Goal: Task Accomplishment & Management: Complete application form

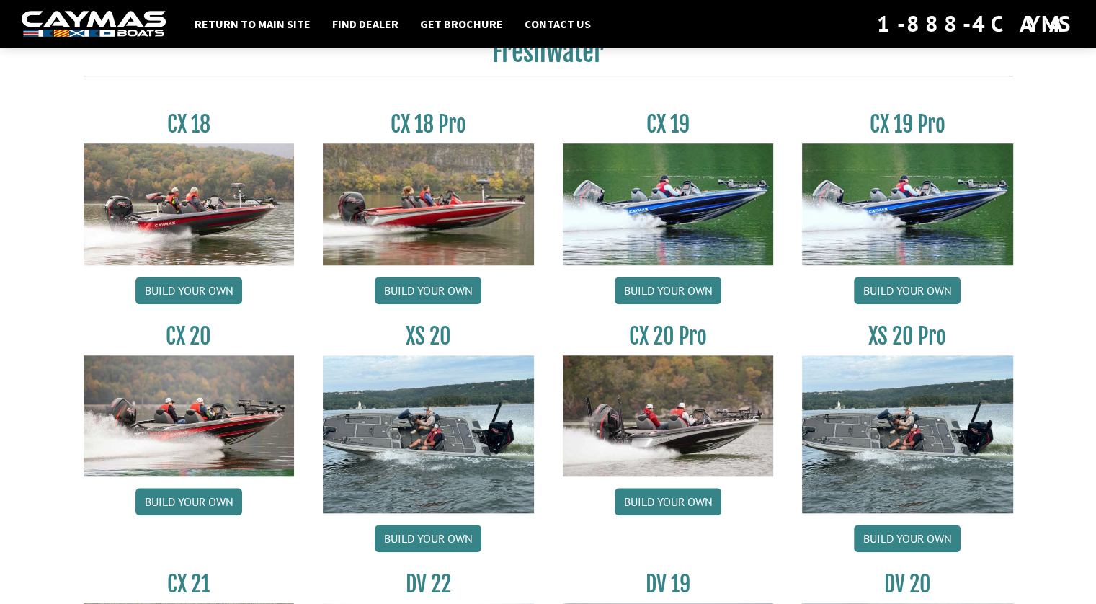
scroll to position [1225, 0]
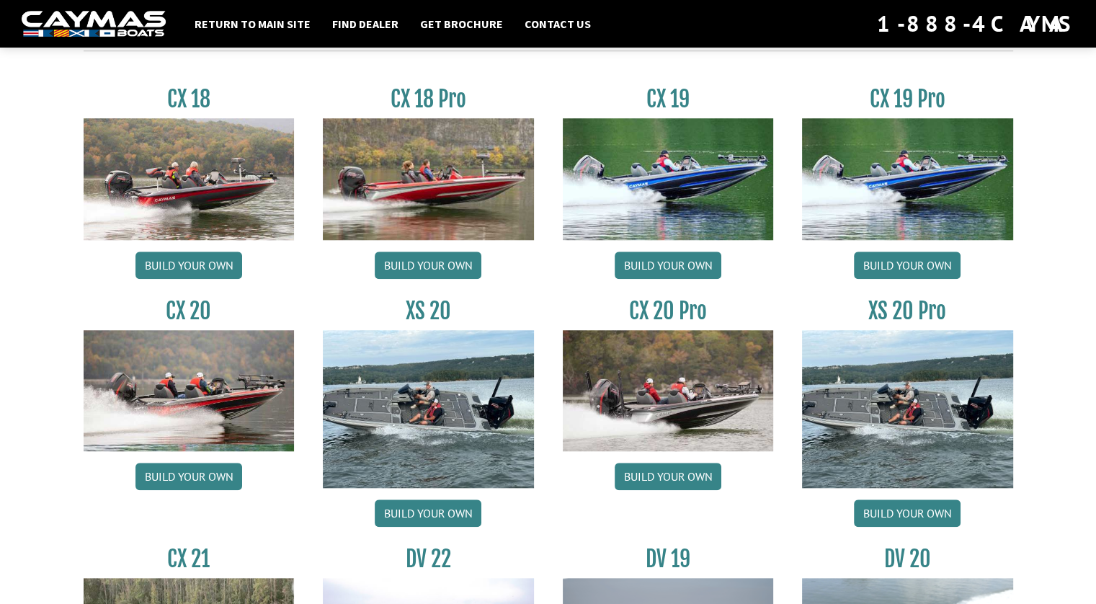
click at [941, 404] on img at bounding box center [907, 409] width 211 height 158
click at [917, 513] on link "Build your own" at bounding box center [907, 513] width 107 height 27
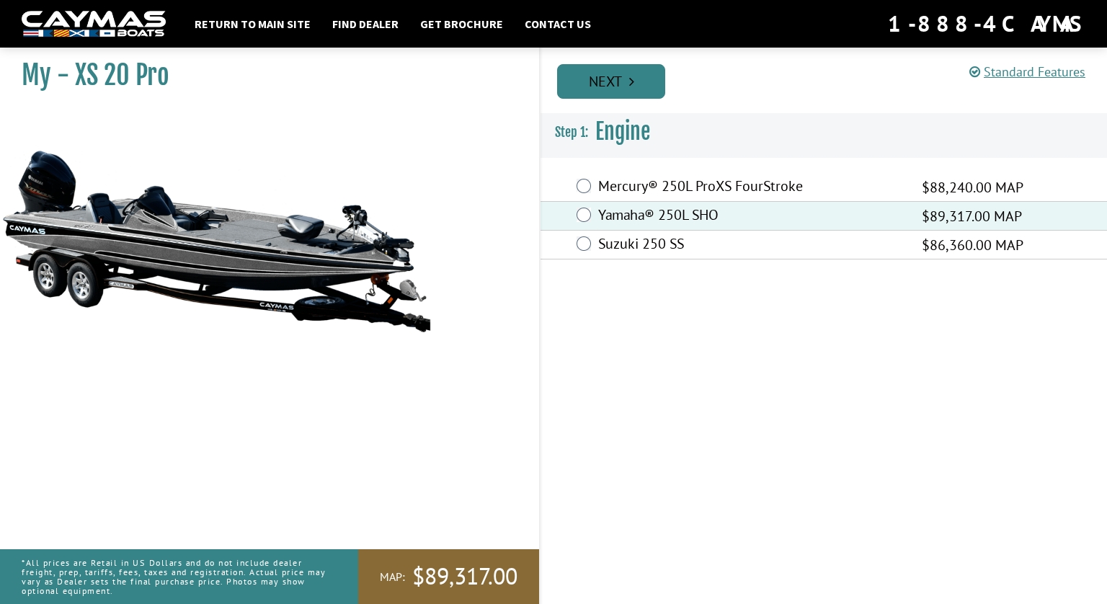
click at [614, 81] on link "Next" at bounding box center [611, 81] width 108 height 35
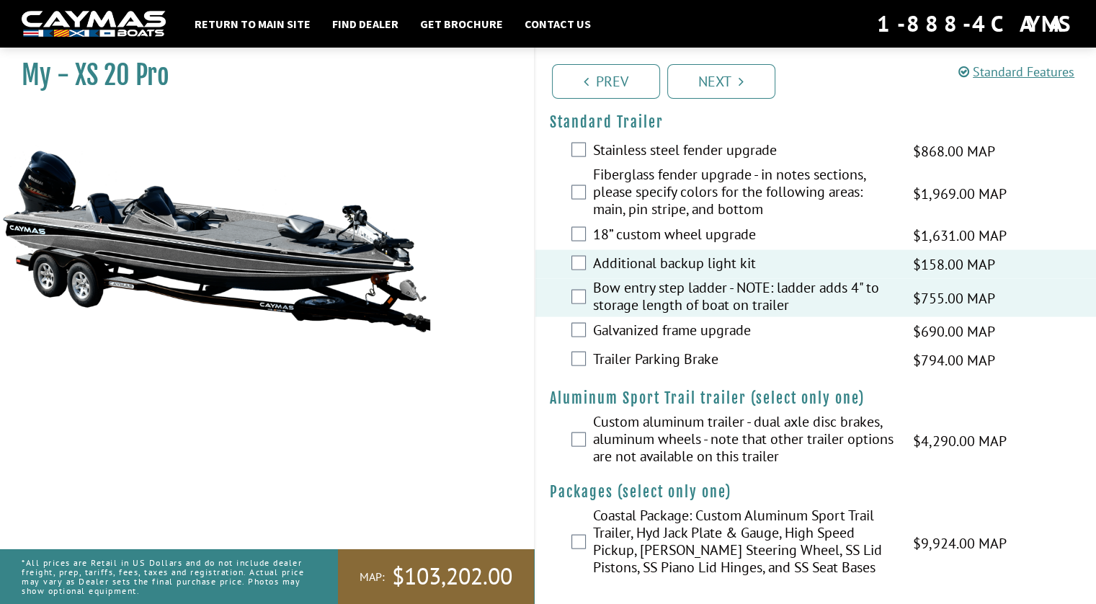
scroll to position [2821, 0]
click at [715, 81] on link "Next" at bounding box center [722, 81] width 108 height 35
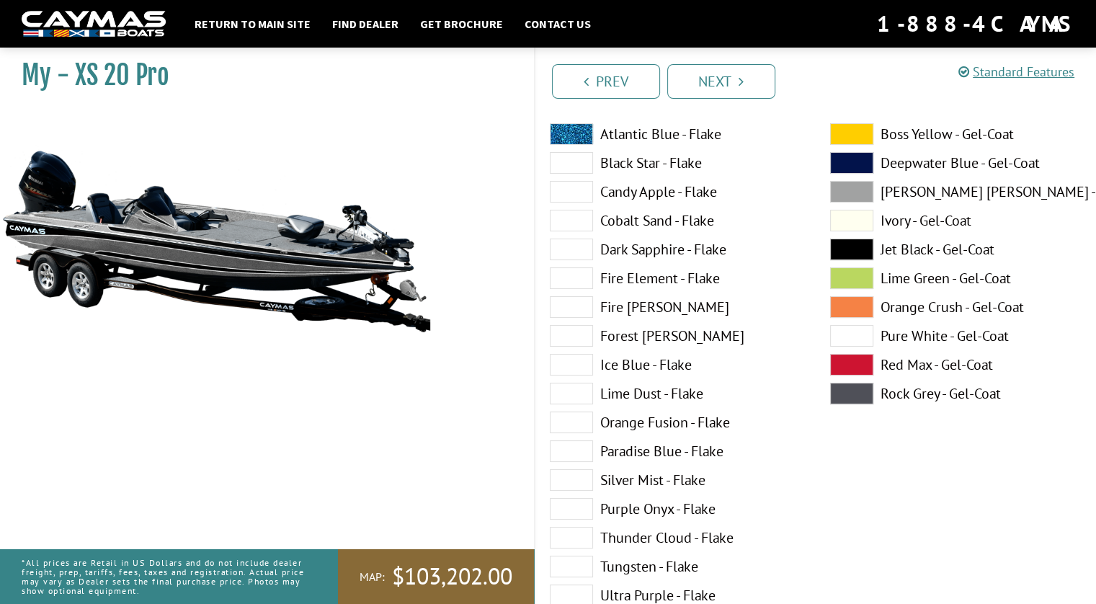
scroll to position [0, 0]
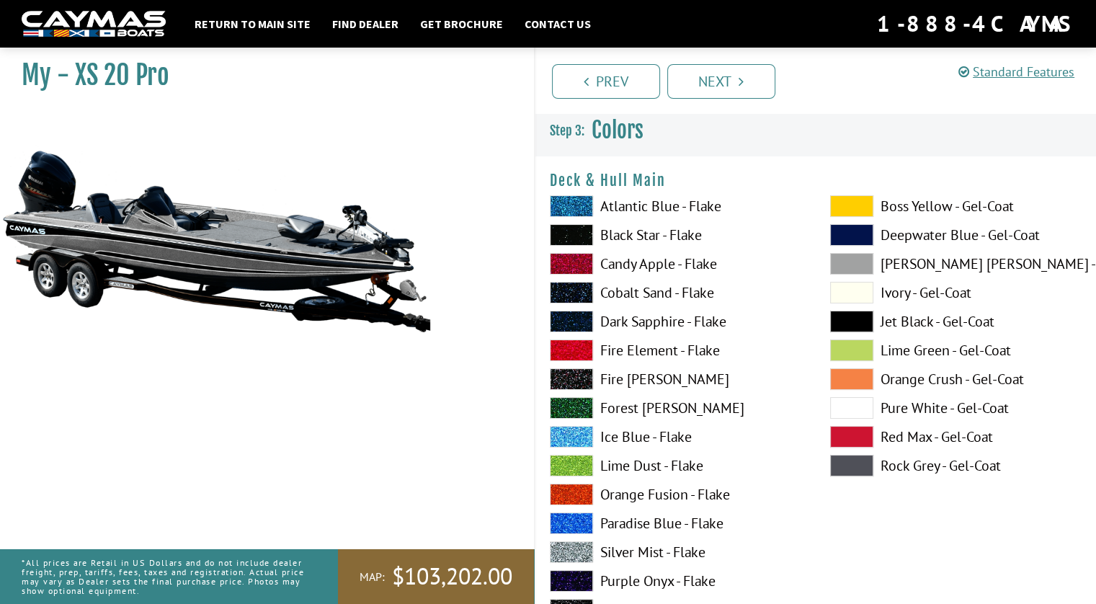
click at [577, 208] on span at bounding box center [571, 206] width 43 height 22
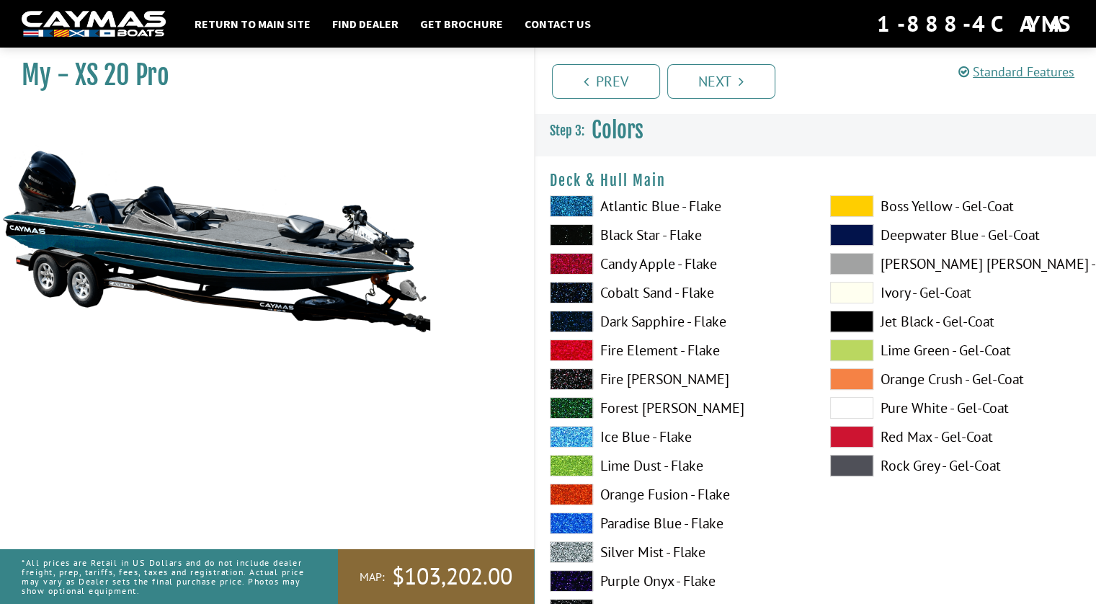
click at [848, 234] on span at bounding box center [851, 235] width 43 height 22
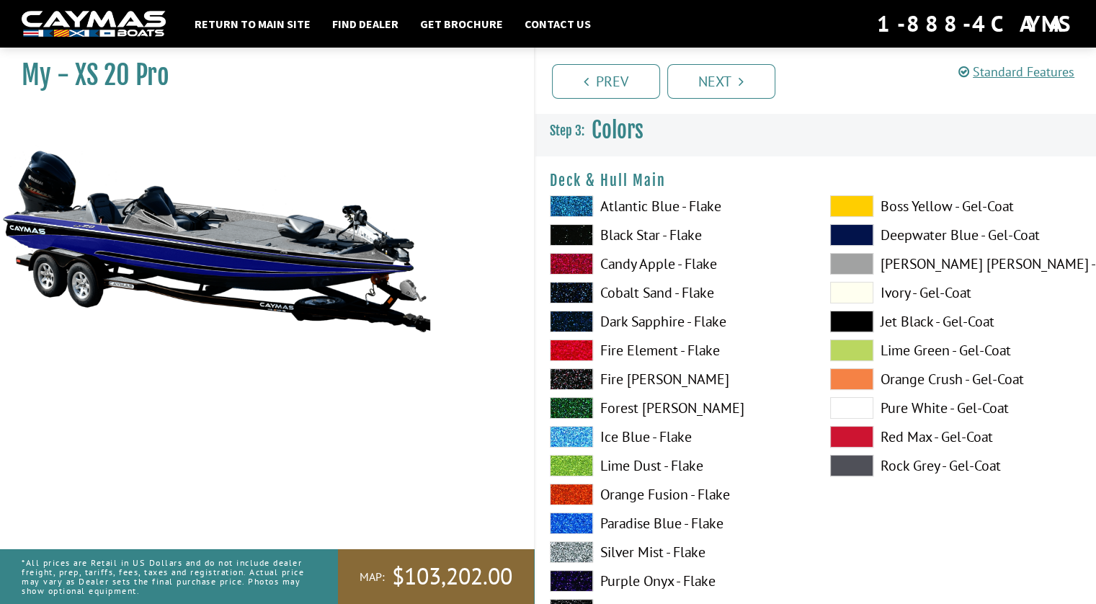
click at [580, 210] on span at bounding box center [571, 206] width 43 height 22
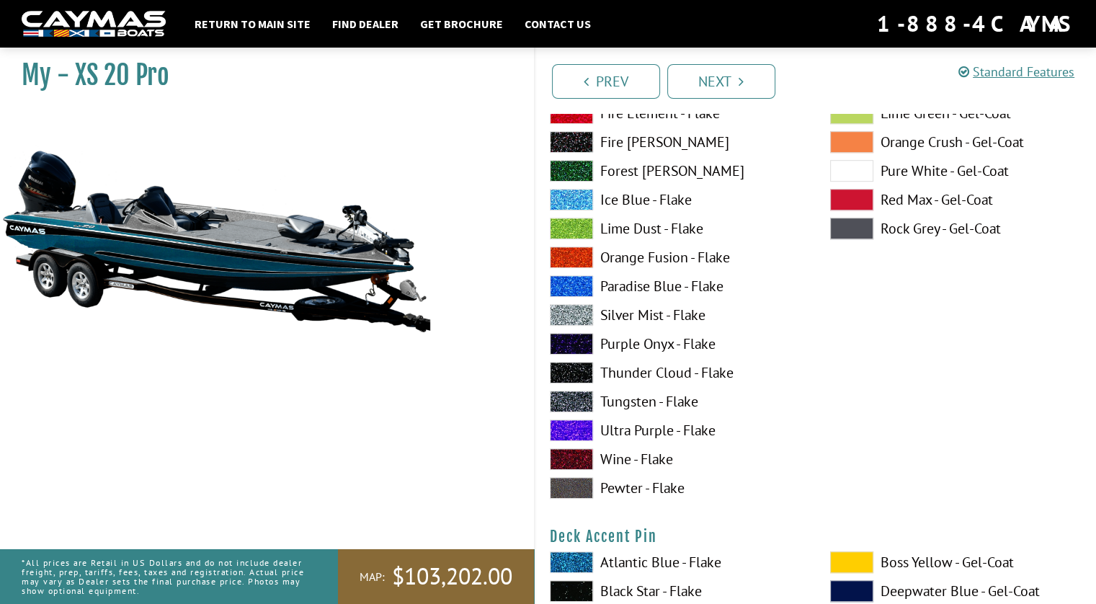
scroll to position [865, 0]
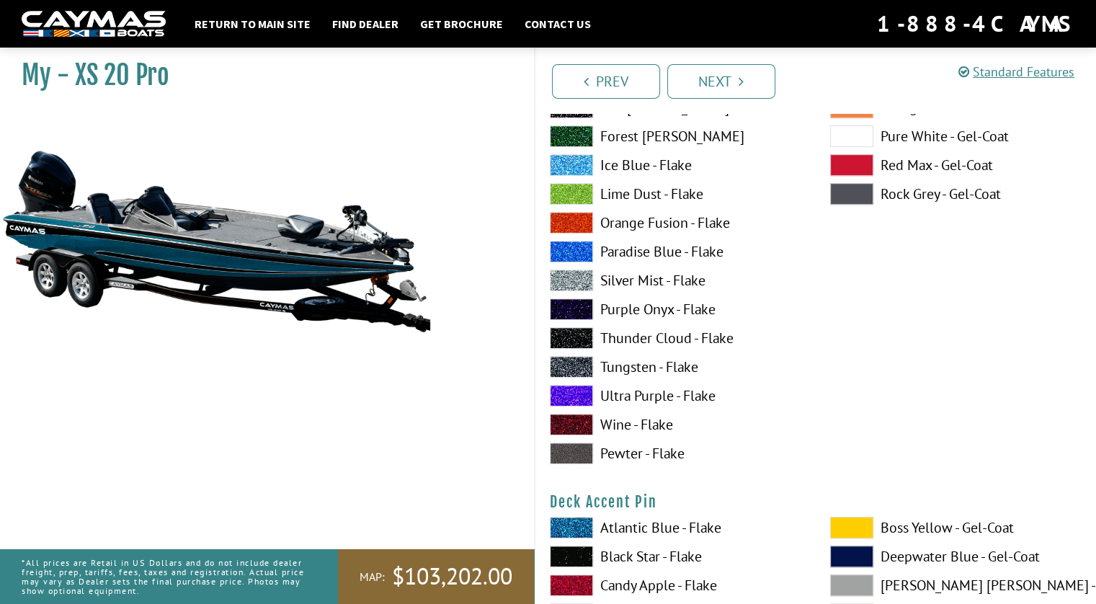
click at [585, 282] on span at bounding box center [571, 281] width 43 height 22
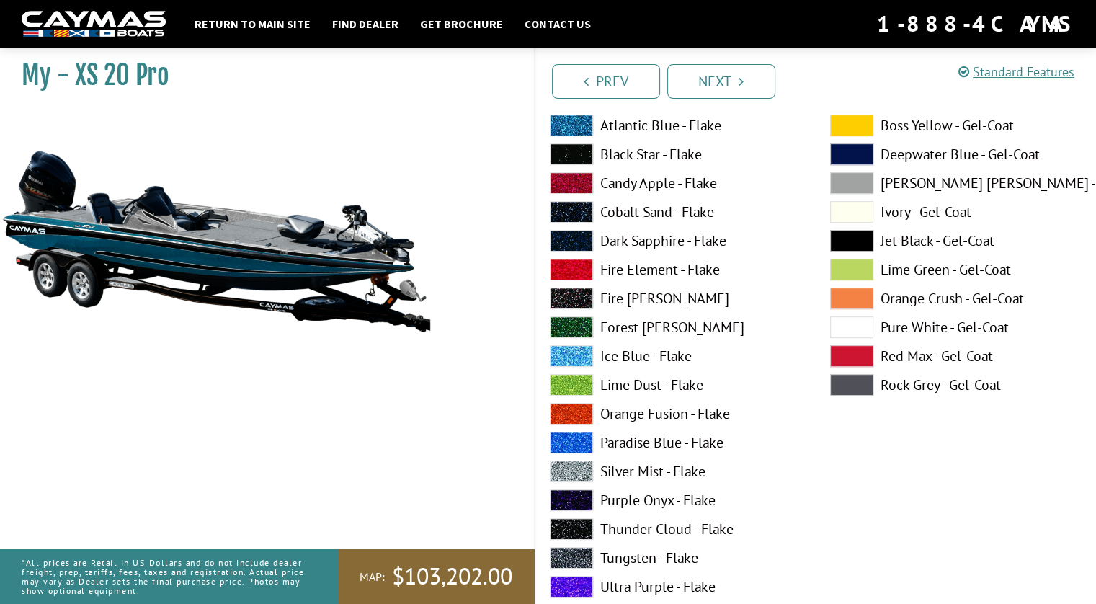
scroll to position [649, 0]
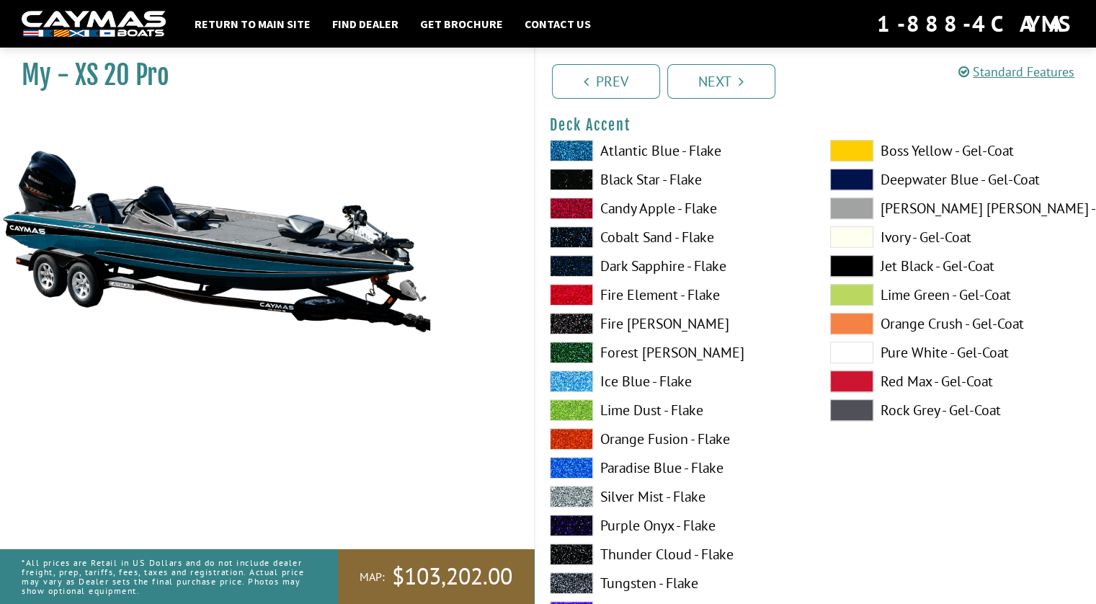
click at [577, 267] on span at bounding box center [571, 266] width 43 height 22
click at [577, 234] on span at bounding box center [571, 237] width 43 height 22
click at [580, 208] on span at bounding box center [571, 209] width 43 height 22
click at [577, 178] on span at bounding box center [571, 180] width 43 height 22
click at [865, 241] on span at bounding box center [851, 237] width 43 height 22
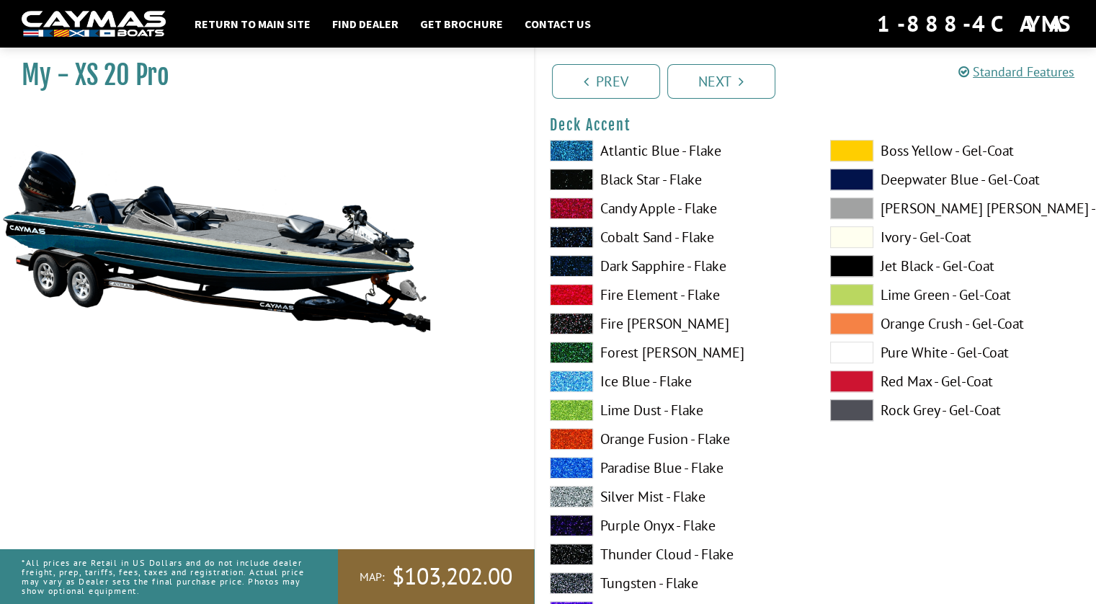
click at [864, 354] on span at bounding box center [851, 353] width 43 height 22
click at [582, 496] on span at bounding box center [571, 497] width 43 height 22
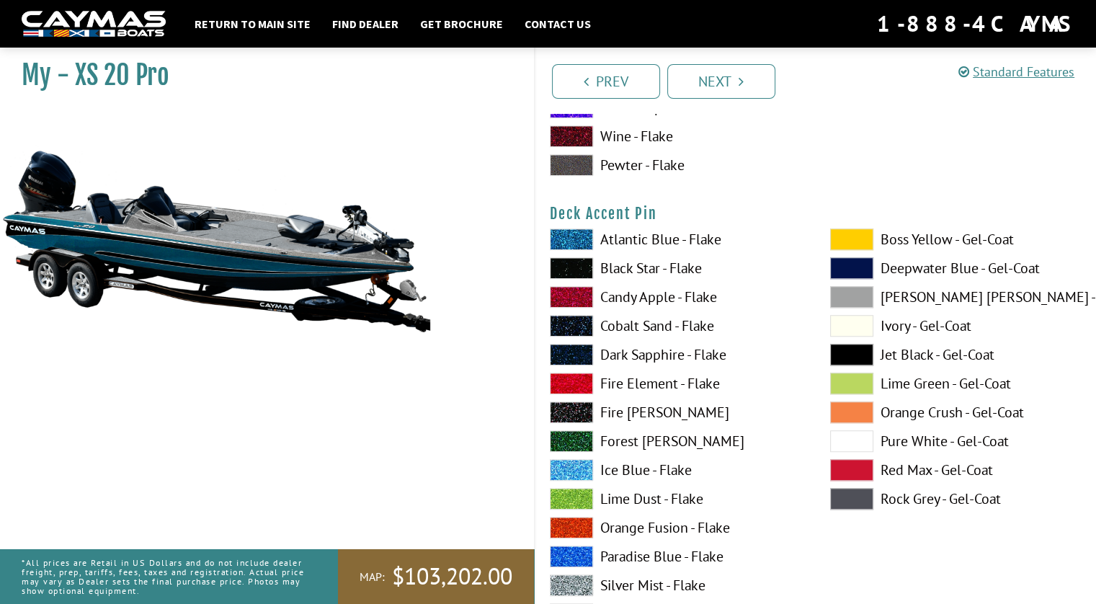
scroll to position [1225, 0]
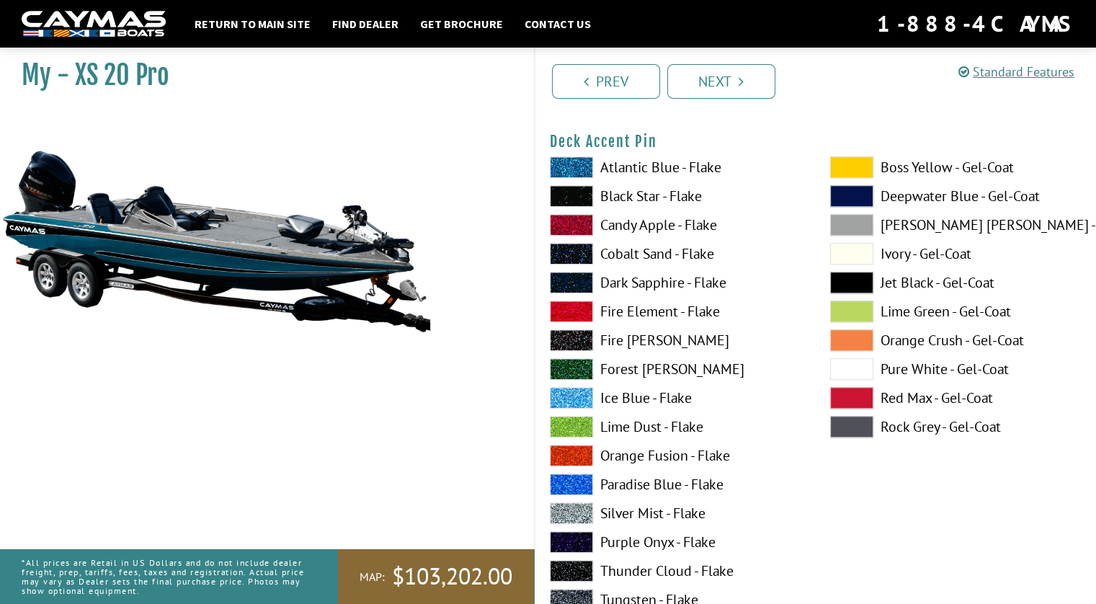
click at [568, 221] on span at bounding box center [571, 225] width 43 height 22
click at [571, 164] on span at bounding box center [571, 167] width 43 height 22
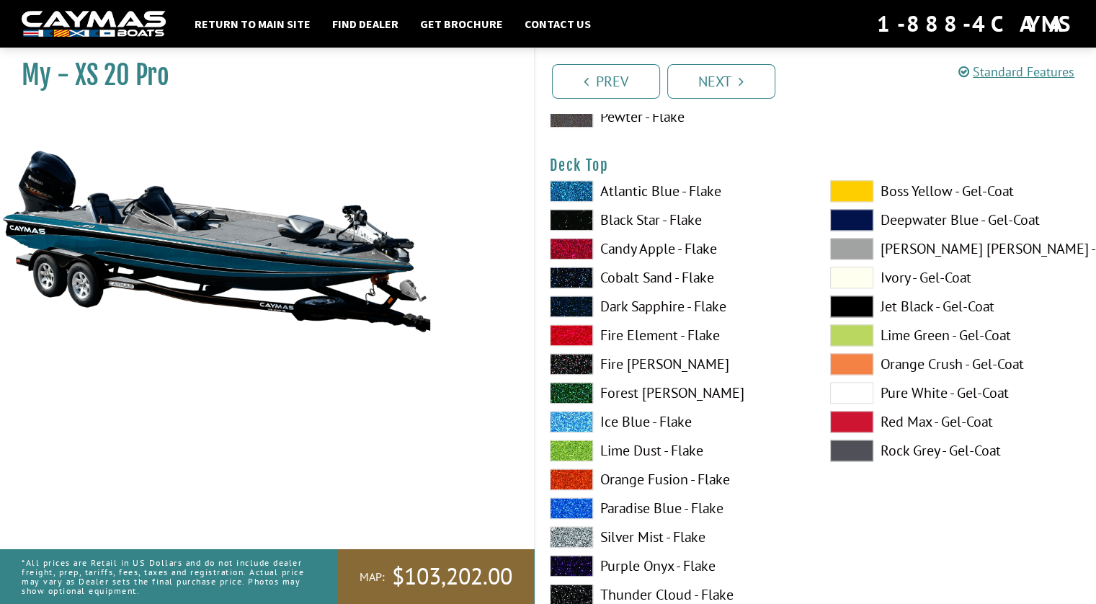
scroll to position [1802, 0]
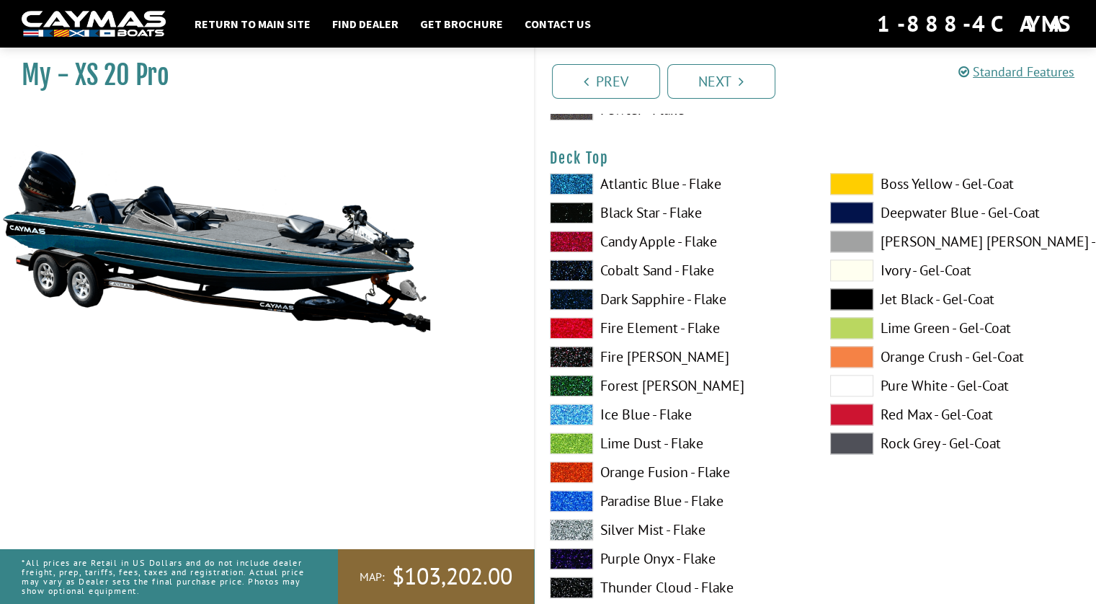
click at [569, 207] on span at bounding box center [571, 213] width 43 height 22
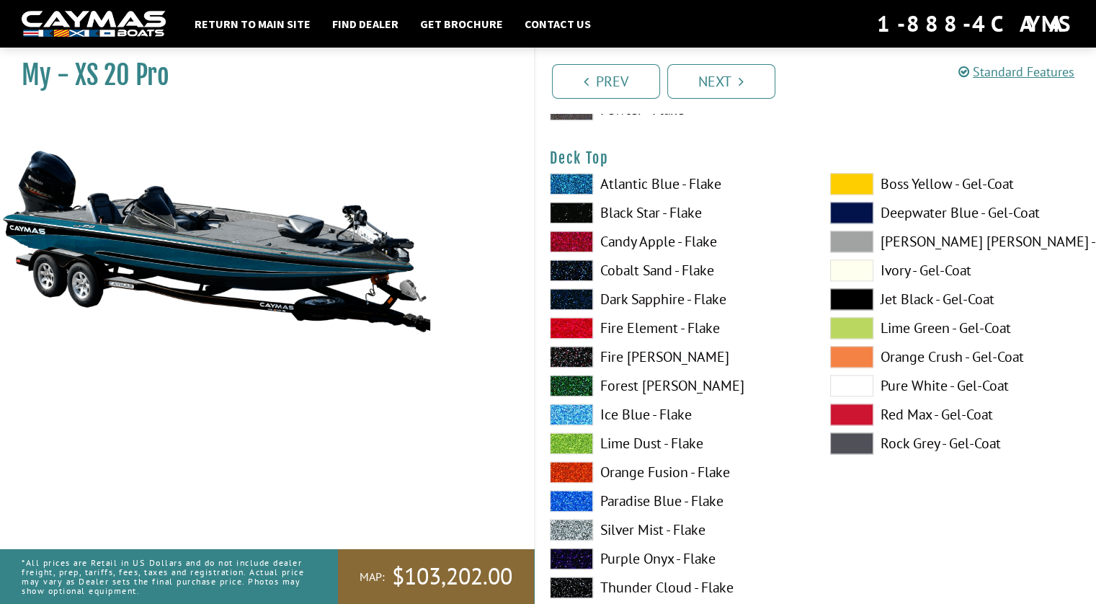
click at [569, 207] on span at bounding box center [571, 213] width 43 height 22
click at [574, 185] on span at bounding box center [571, 184] width 43 height 22
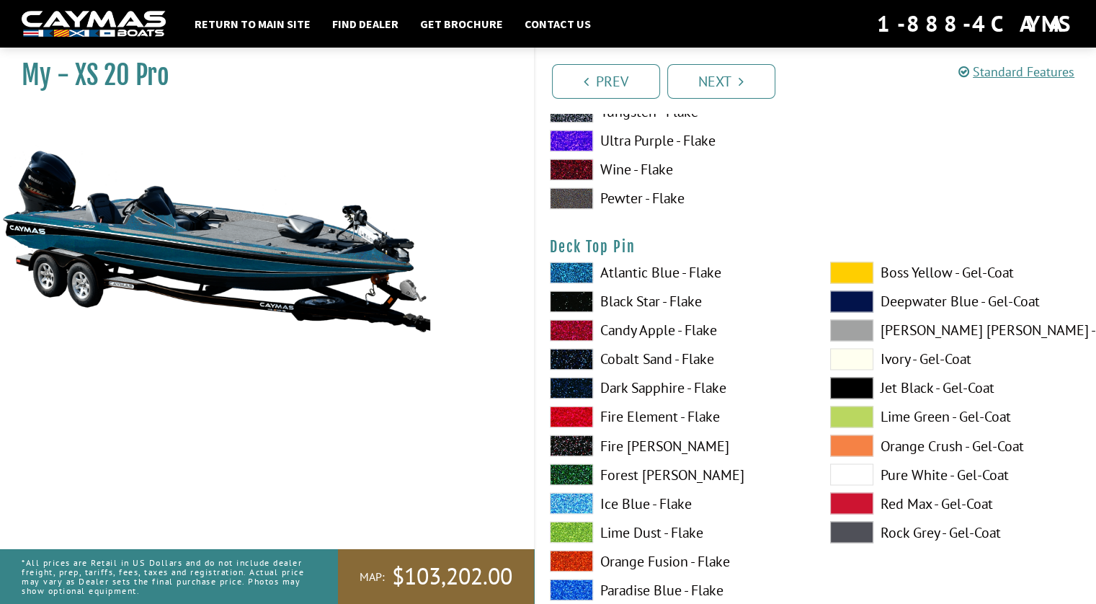
scroll to position [2379, 0]
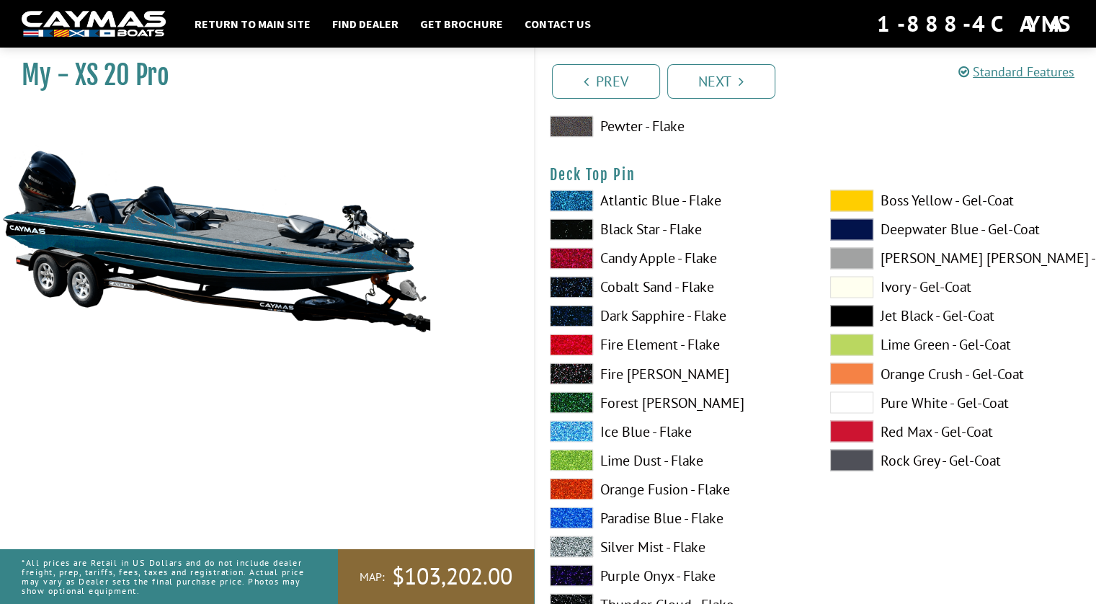
click at [561, 342] on span at bounding box center [571, 345] width 43 height 22
click at [580, 540] on span at bounding box center [571, 547] width 43 height 22
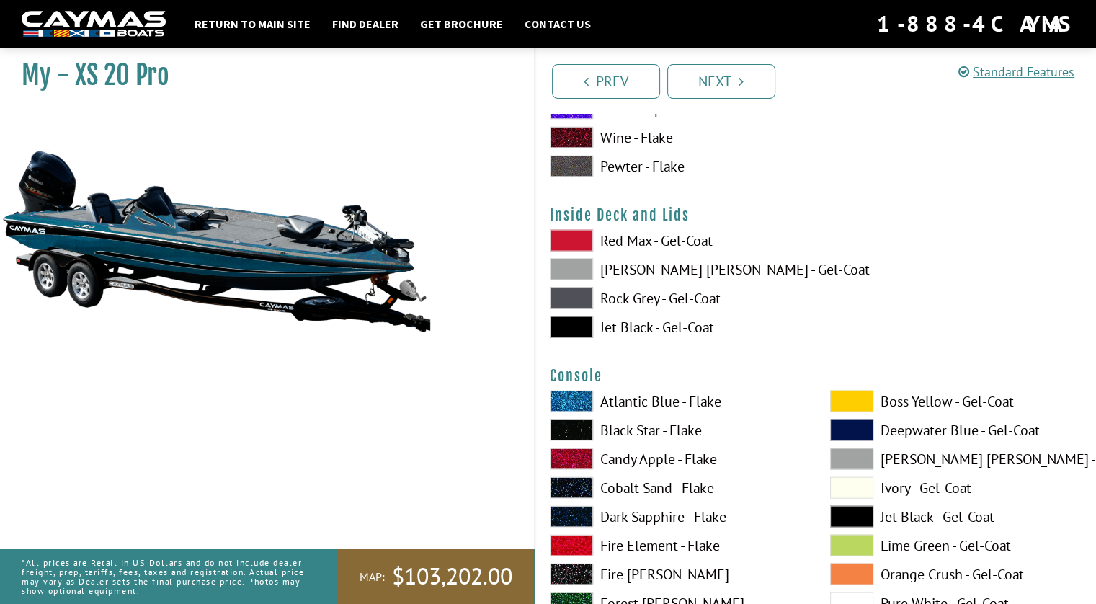
scroll to position [2955, 0]
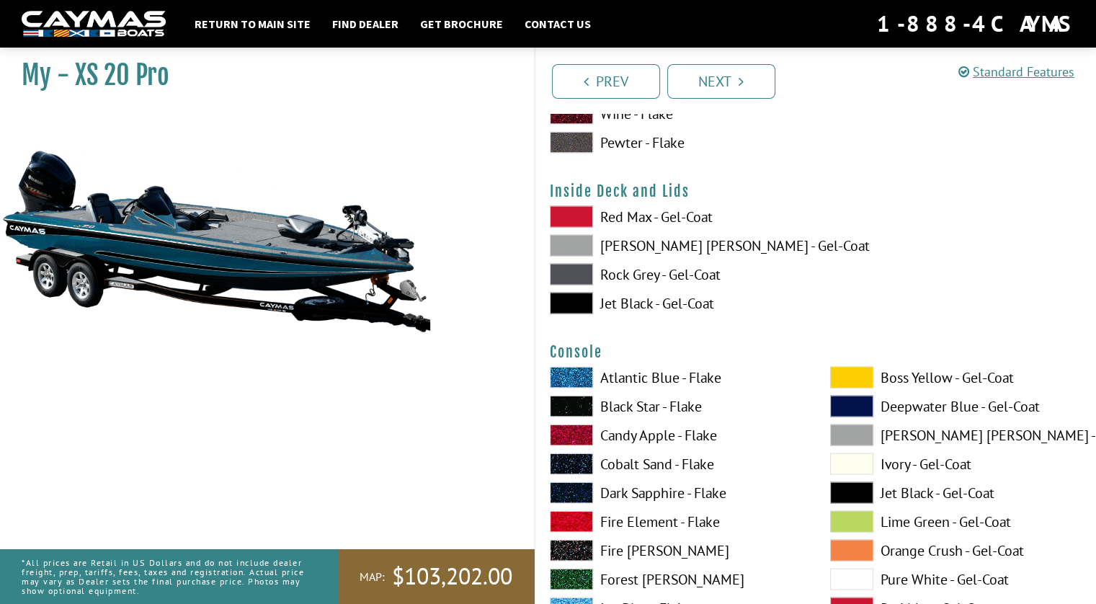
click at [577, 247] on span at bounding box center [571, 246] width 43 height 22
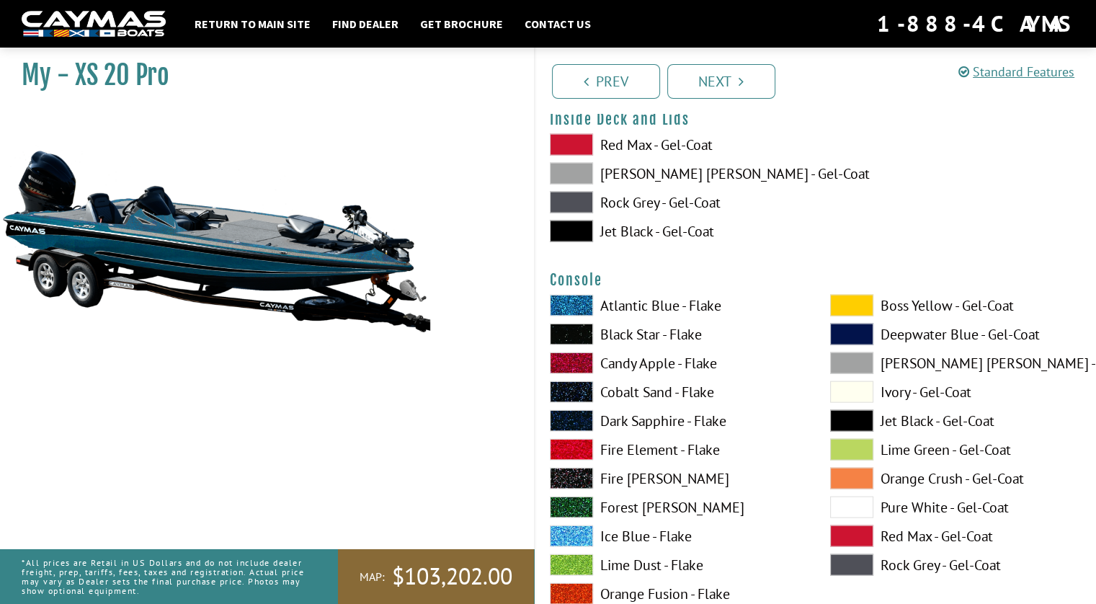
scroll to position [3100, 0]
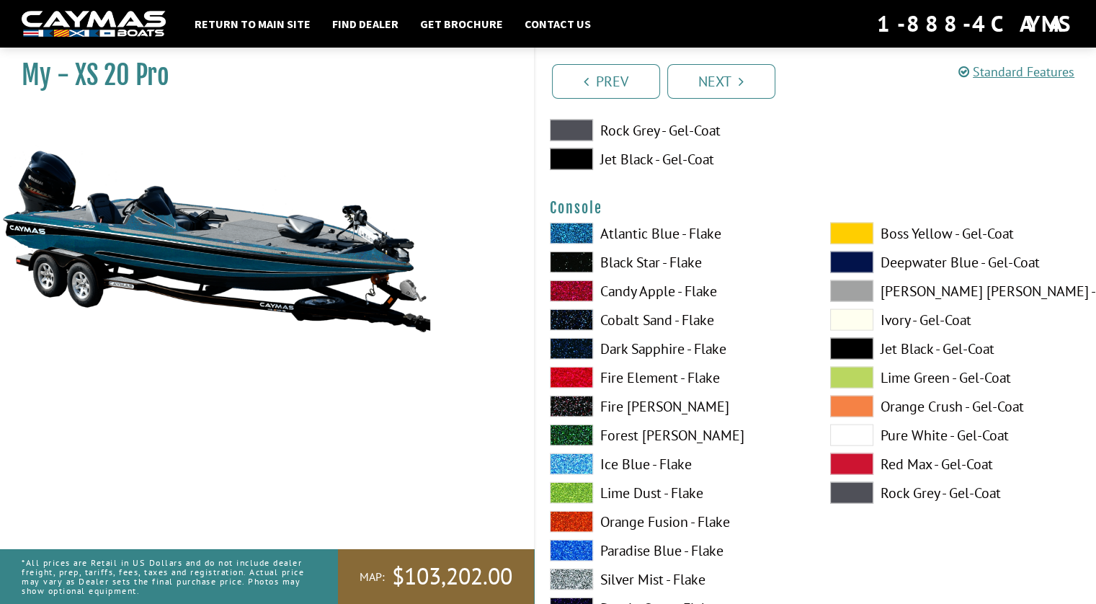
click at [572, 236] on span at bounding box center [571, 234] width 43 height 22
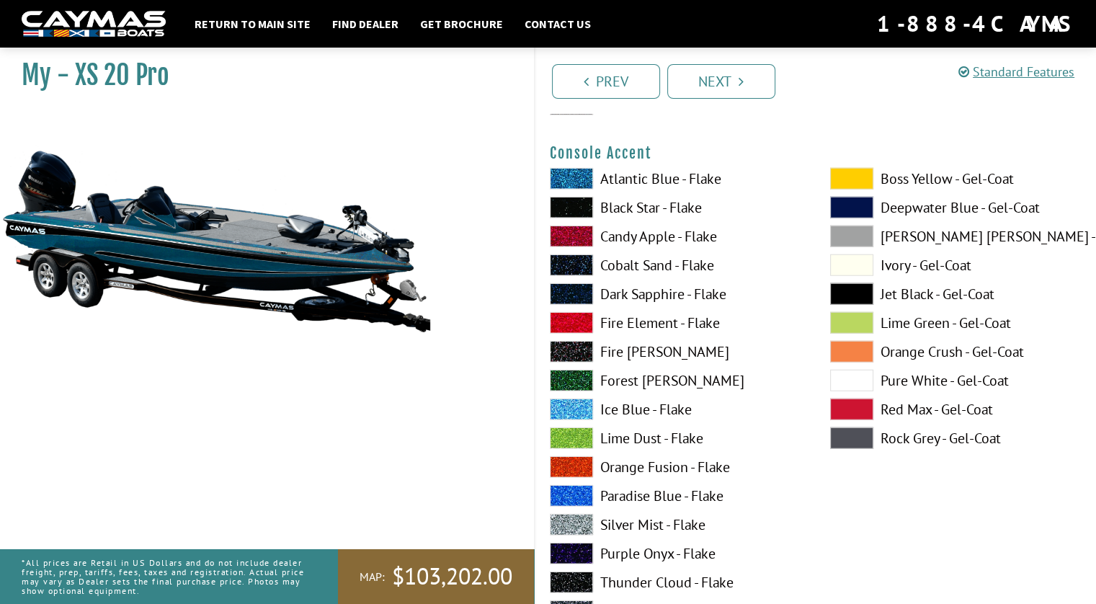
scroll to position [3748, 0]
click at [582, 521] on span at bounding box center [571, 524] width 43 height 22
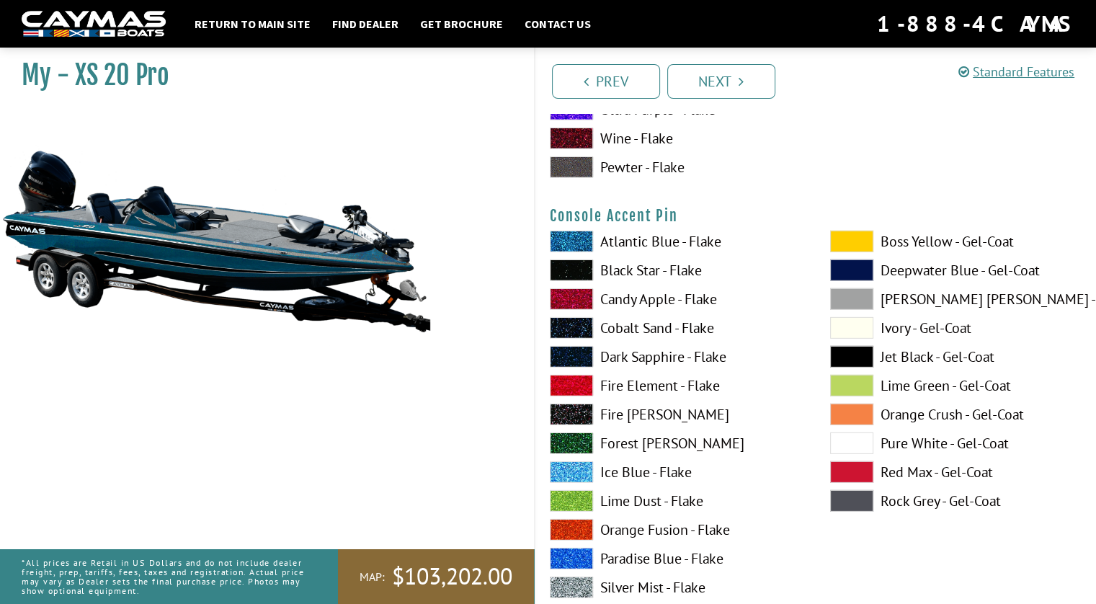
scroll to position [4325, 0]
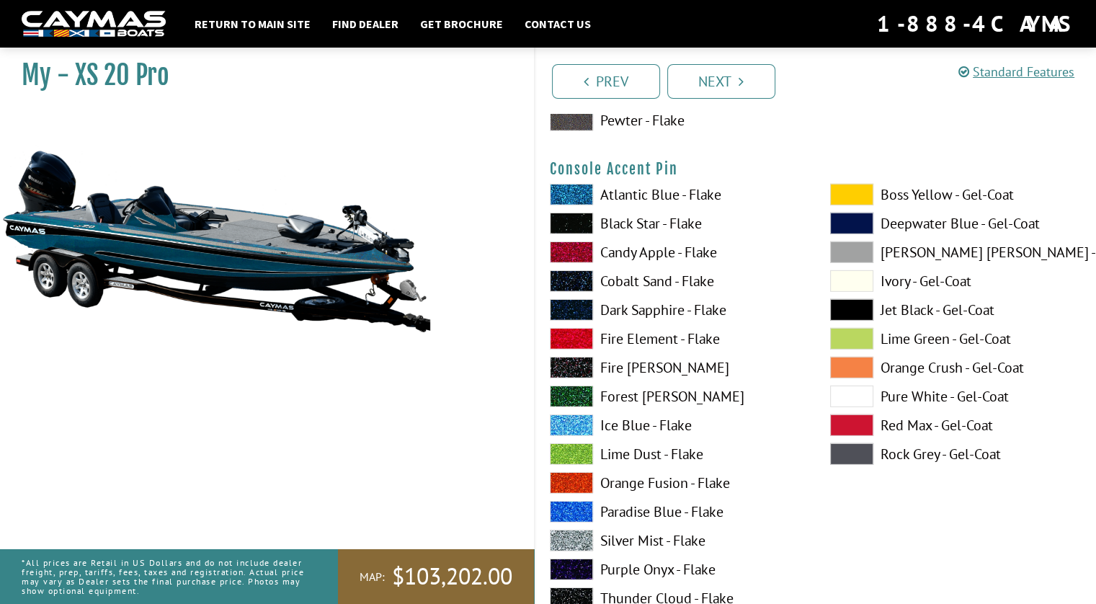
click at [859, 403] on span at bounding box center [851, 397] width 43 height 22
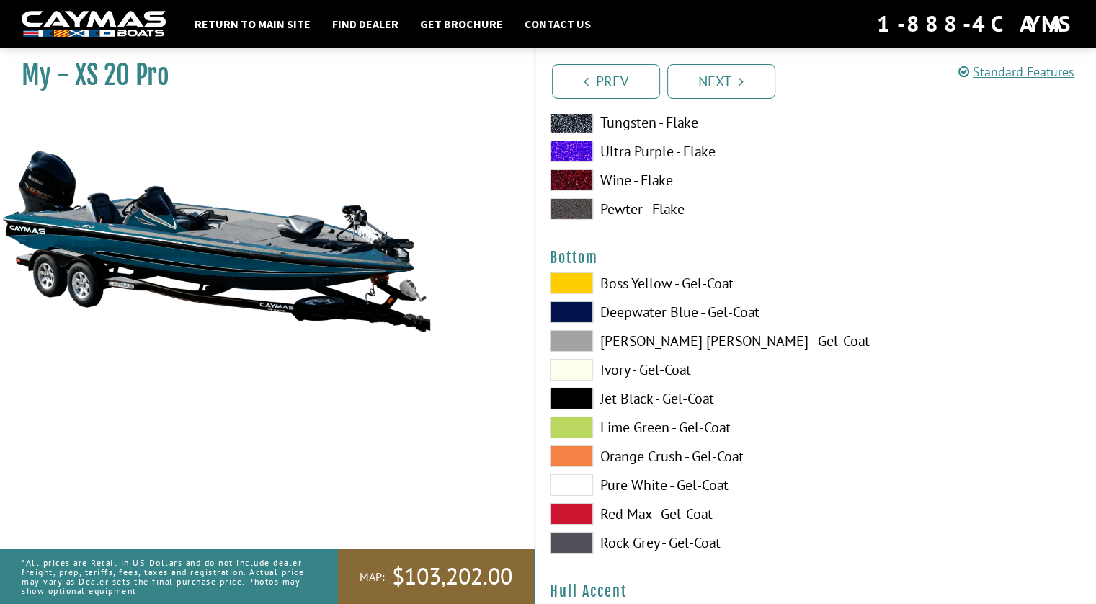
scroll to position [4902, 0]
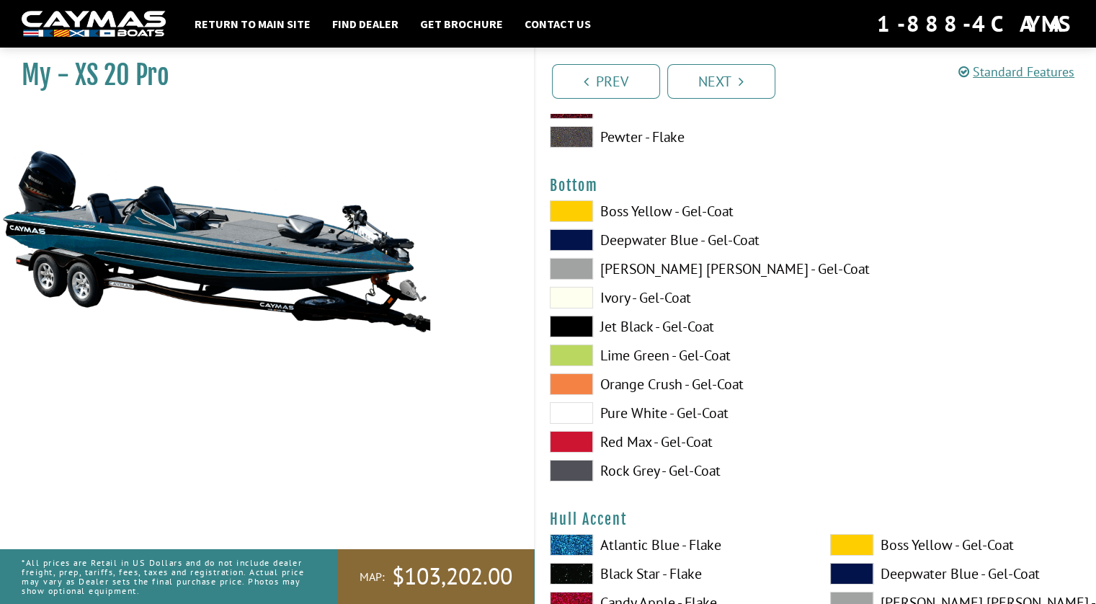
click at [577, 322] on span at bounding box center [571, 327] width 43 height 22
click at [577, 293] on span at bounding box center [571, 298] width 43 height 22
click at [577, 325] on span at bounding box center [571, 327] width 43 height 22
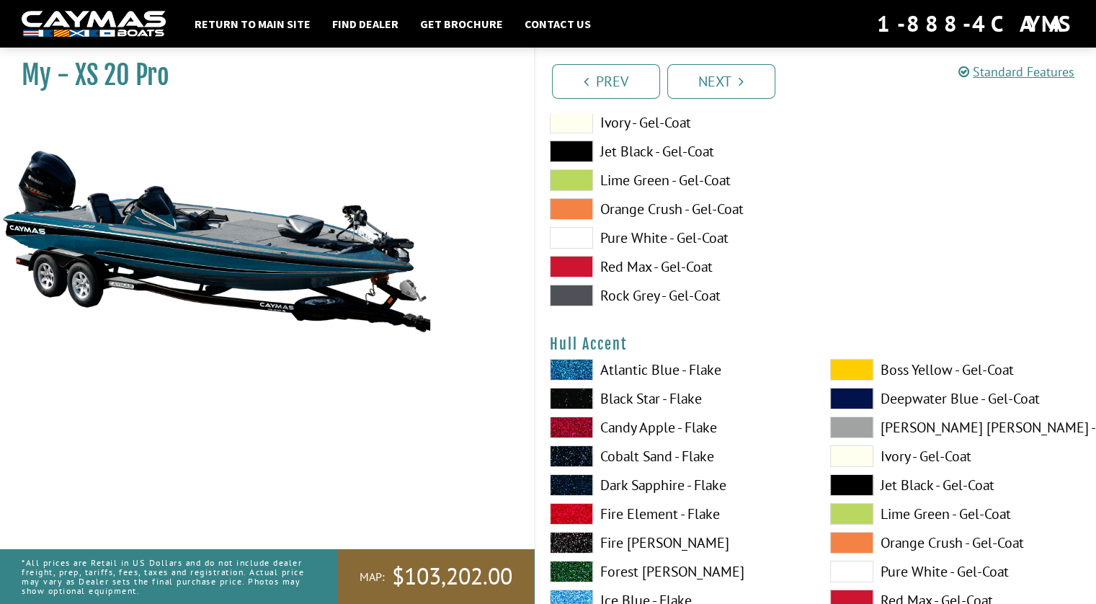
scroll to position [5190, 0]
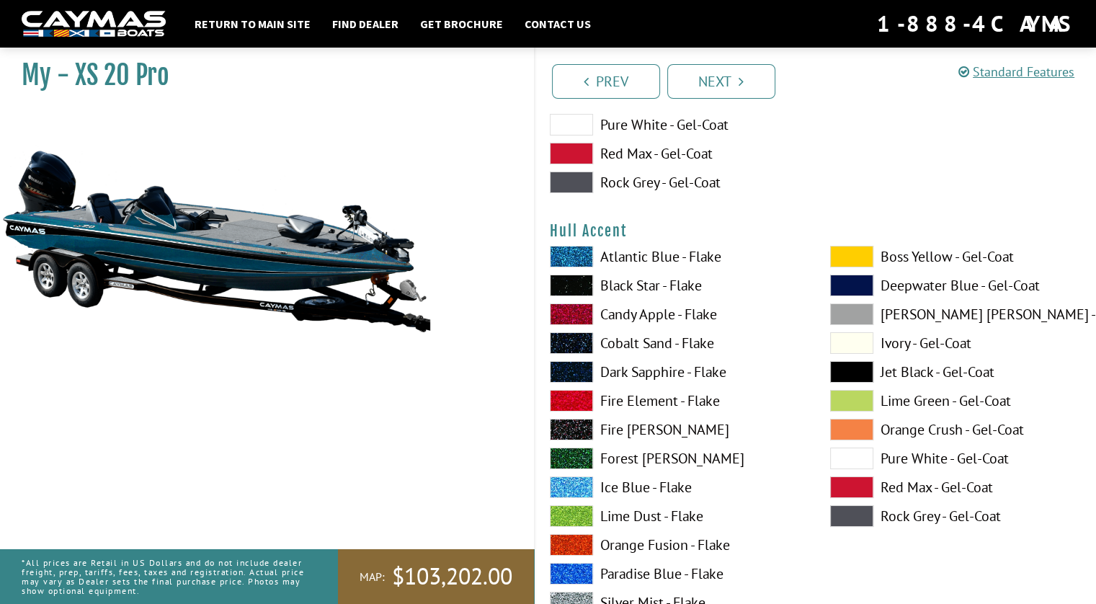
click at [853, 257] on span at bounding box center [851, 257] width 43 height 22
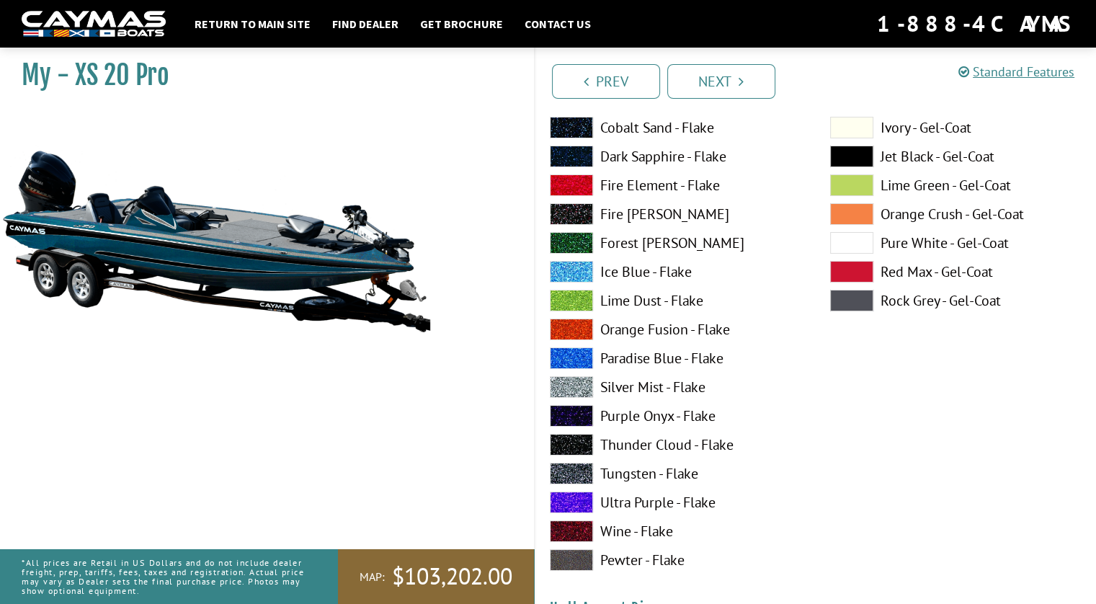
scroll to position [5406, 0]
click at [574, 380] on span at bounding box center [571, 387] width 43 height 22
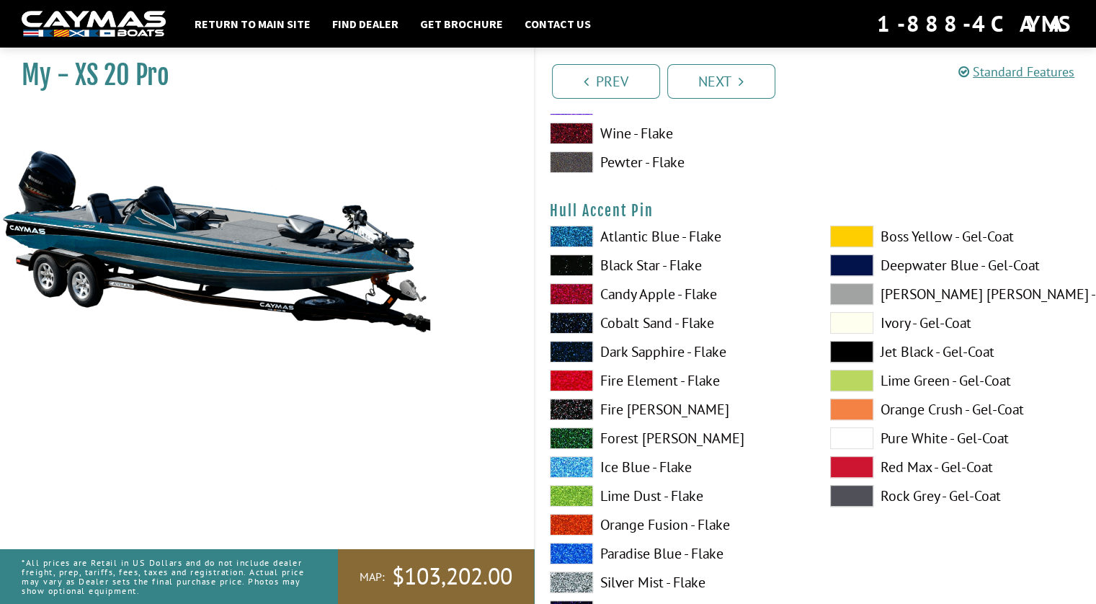
scroll to position [5839, 0]
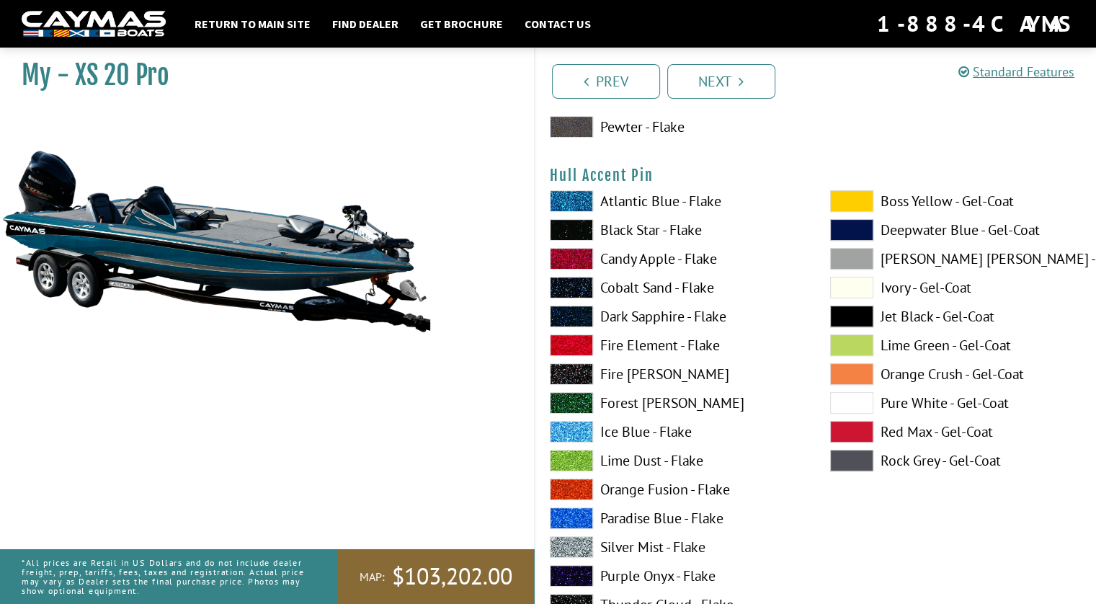
click at [849, 403] on span at bounding box center [851, 403] width 43 height 22
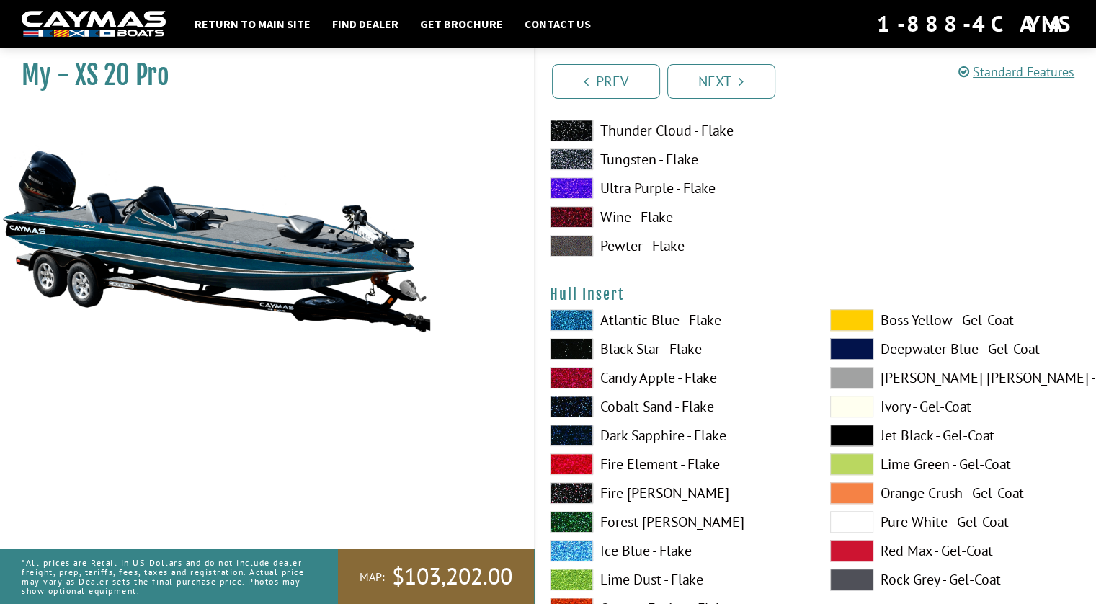
scroll to position [6416, 0]
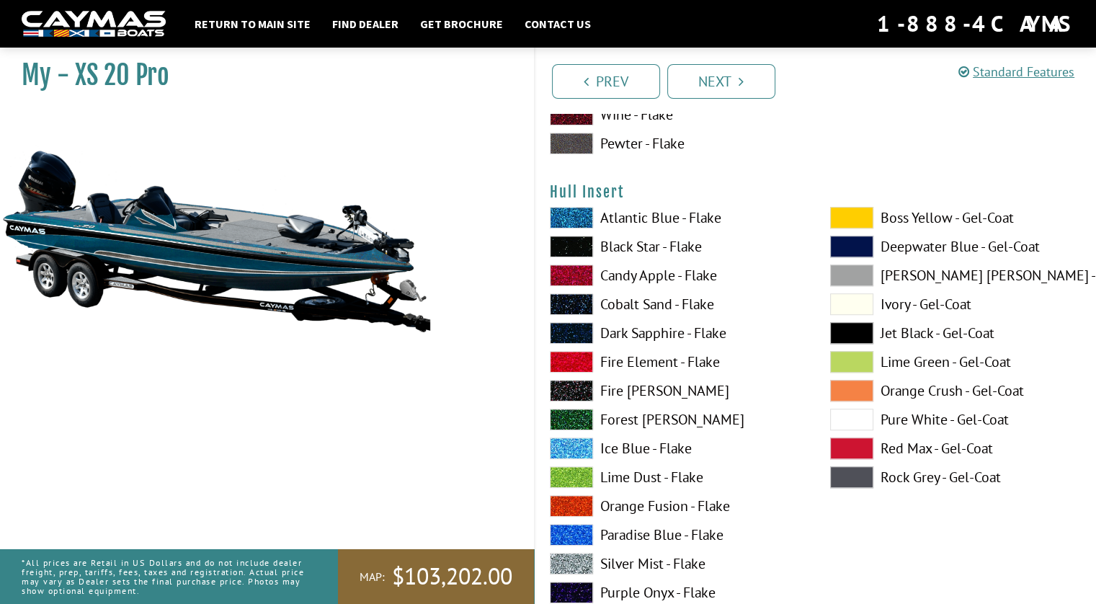
click at [582, 360] on span at bounding box center [571, 362] width 43 height 22
click at [855, 331] on span at bounding box center [851, 333] width 43 height 22
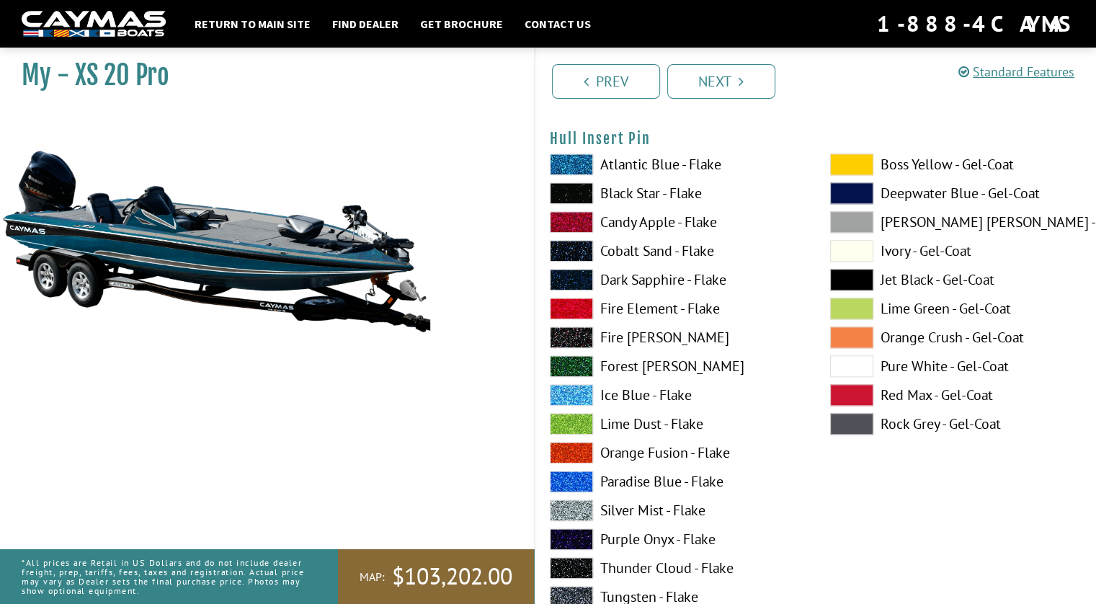
scroll to position [7064, 0]
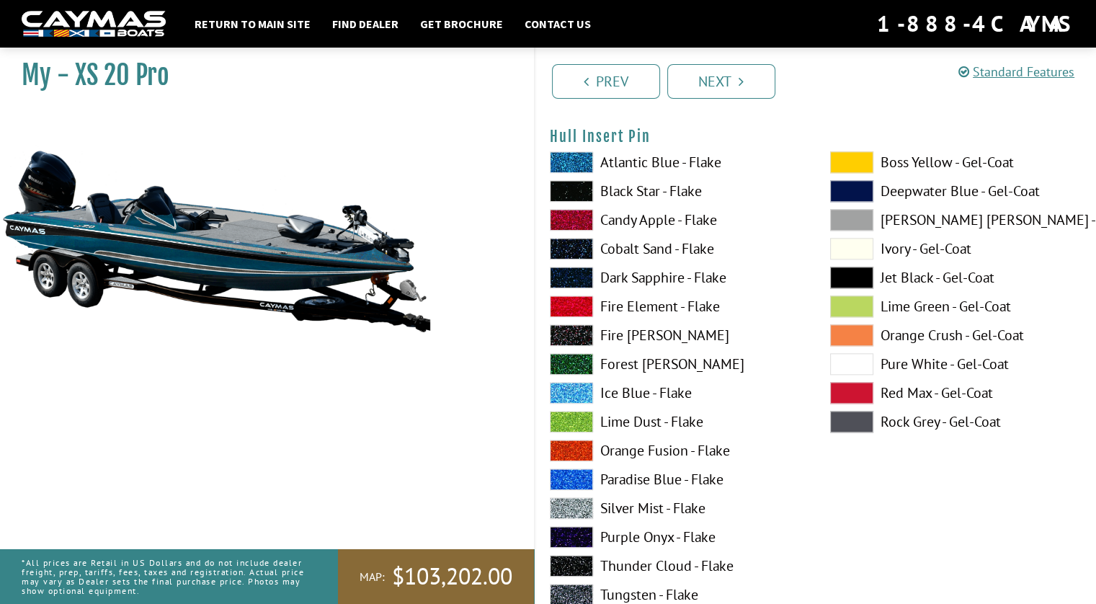
click at [570, 502] on span at bounding box center [571, 508] width 43 height 22
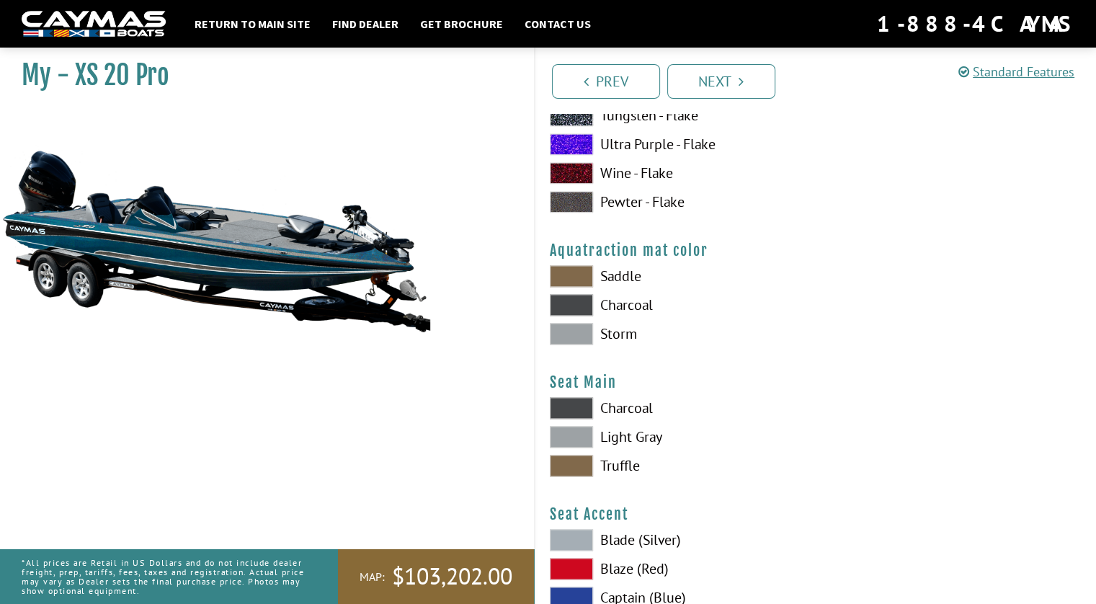
scroll to position [7569, 0]
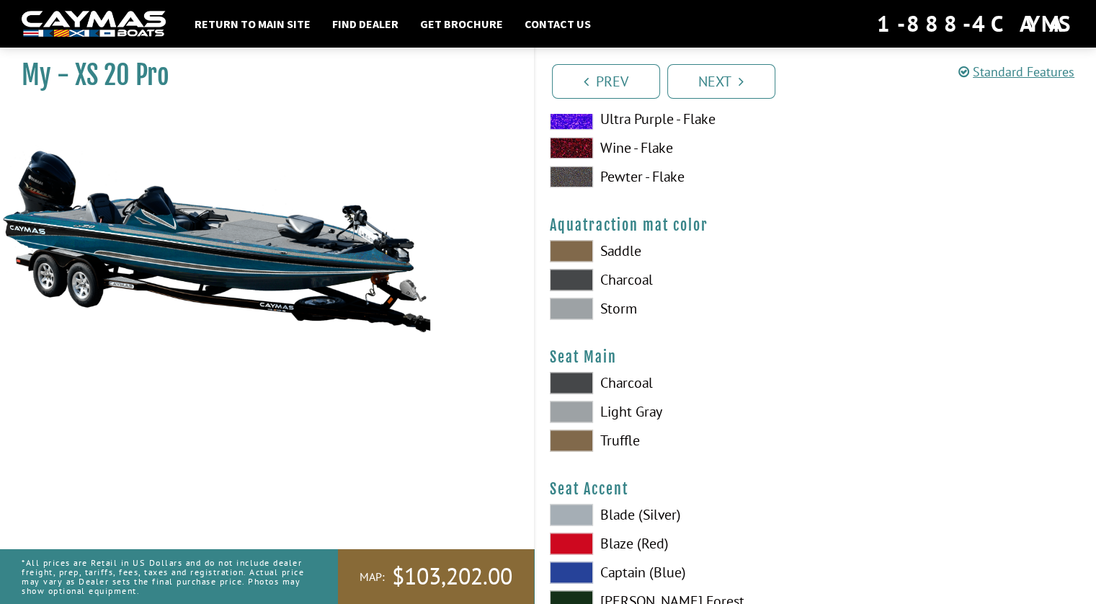
click at [572, 306] on span at bounding box center [571, 309] width 43 height 22
click at [574, 383] on span at bounding box center [571, 383] width 43 height 22
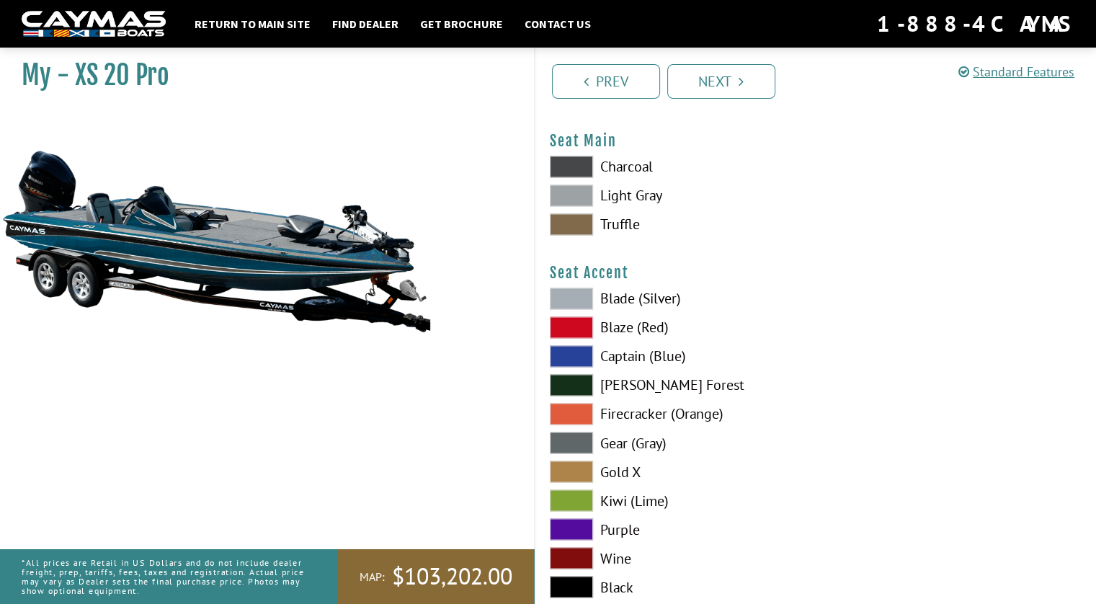
scroll to position [7857, 0]
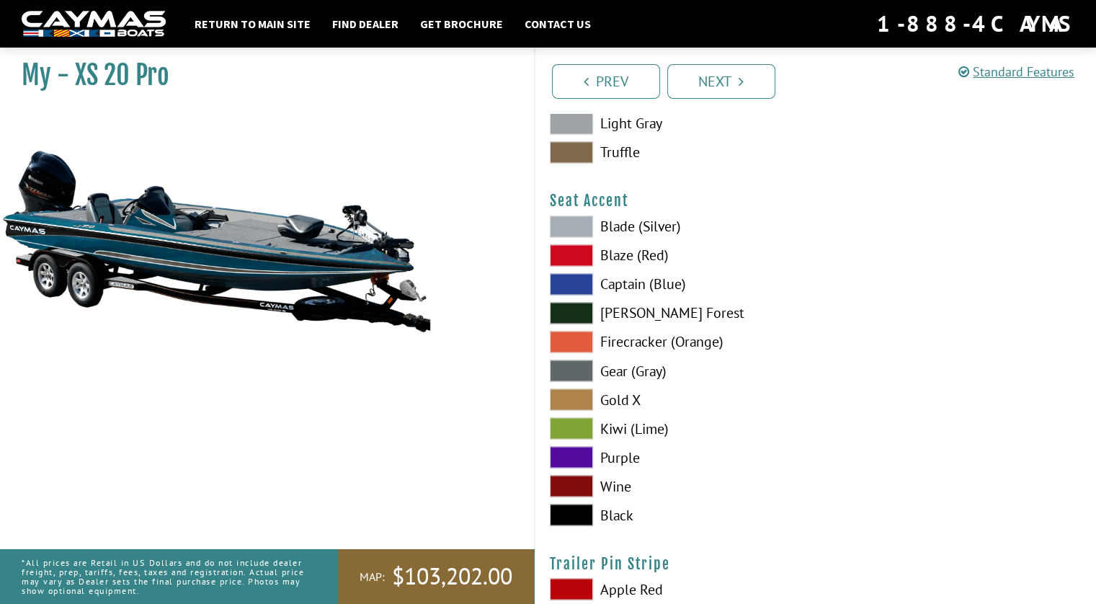
click at [580, 221] on span at bounding box center [571, 227] width 43 height 22
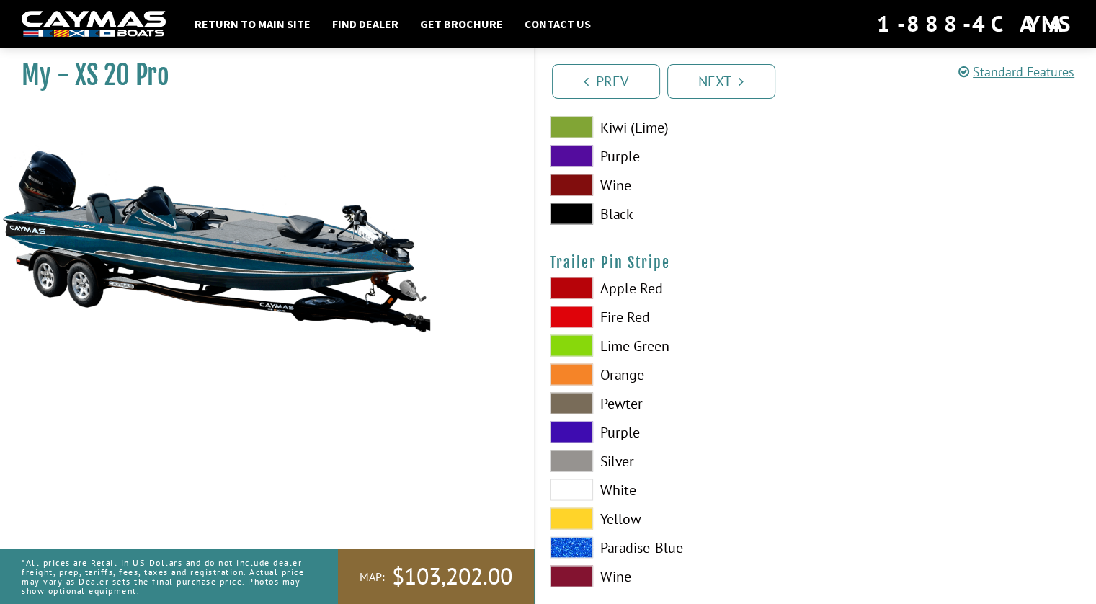
scroll to position [8181, 0]
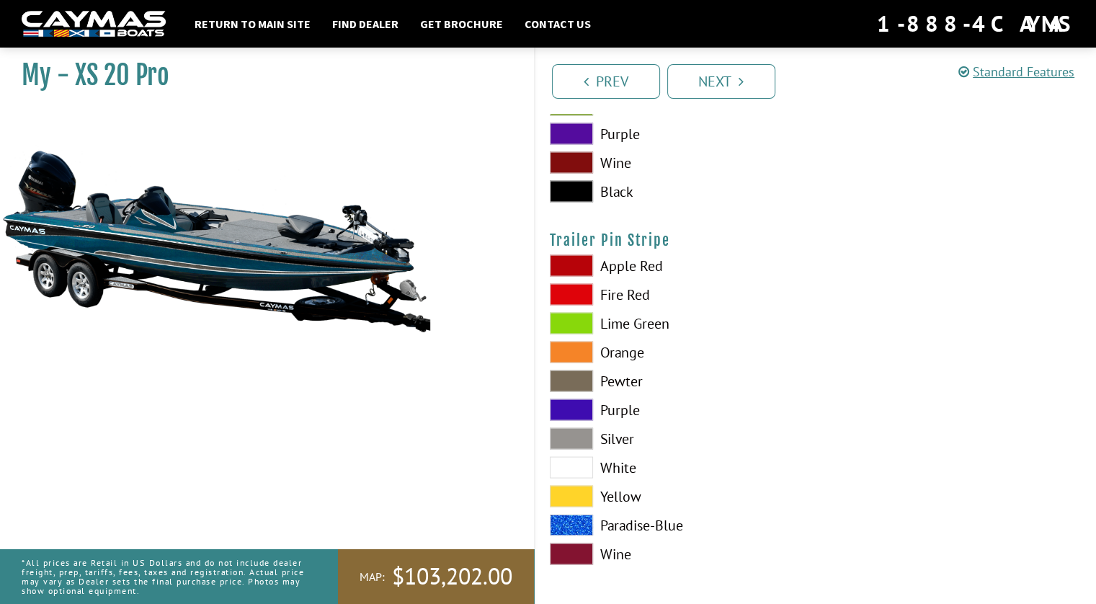
click at [574, 462] on span at bounding box center [571, 467] width 43 height 22
click at [728, 87] on link "Next" at bounding box center [722, 81] width 108 height 35
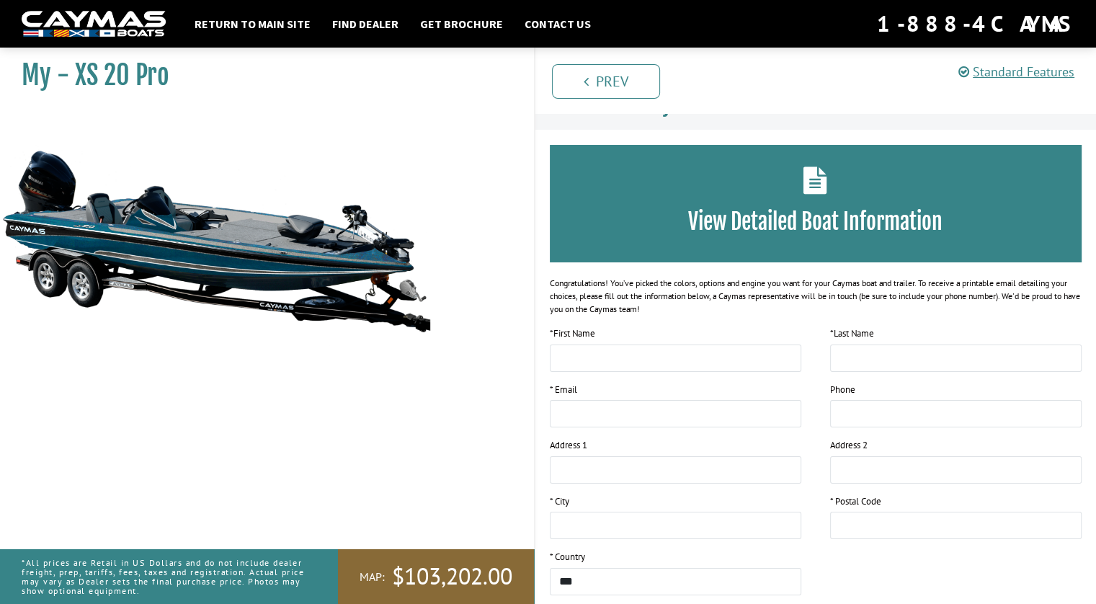
scroll to position [0, 0]
